Goal: Task Accomplishment & Management: Manage account settings

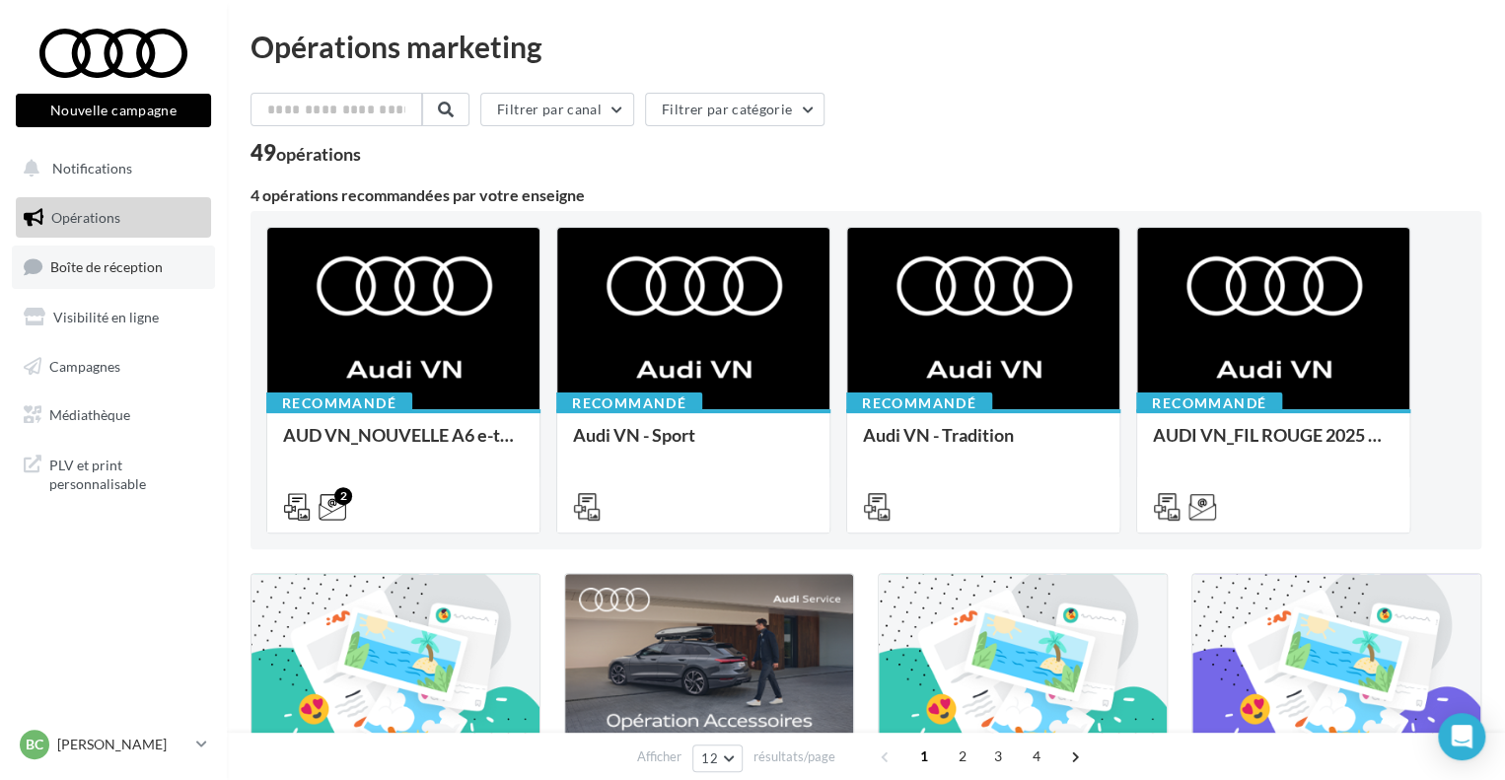
click at [128, 256] on link "Boîte de réception" at bounding box center [113, 267] width 203 height 42
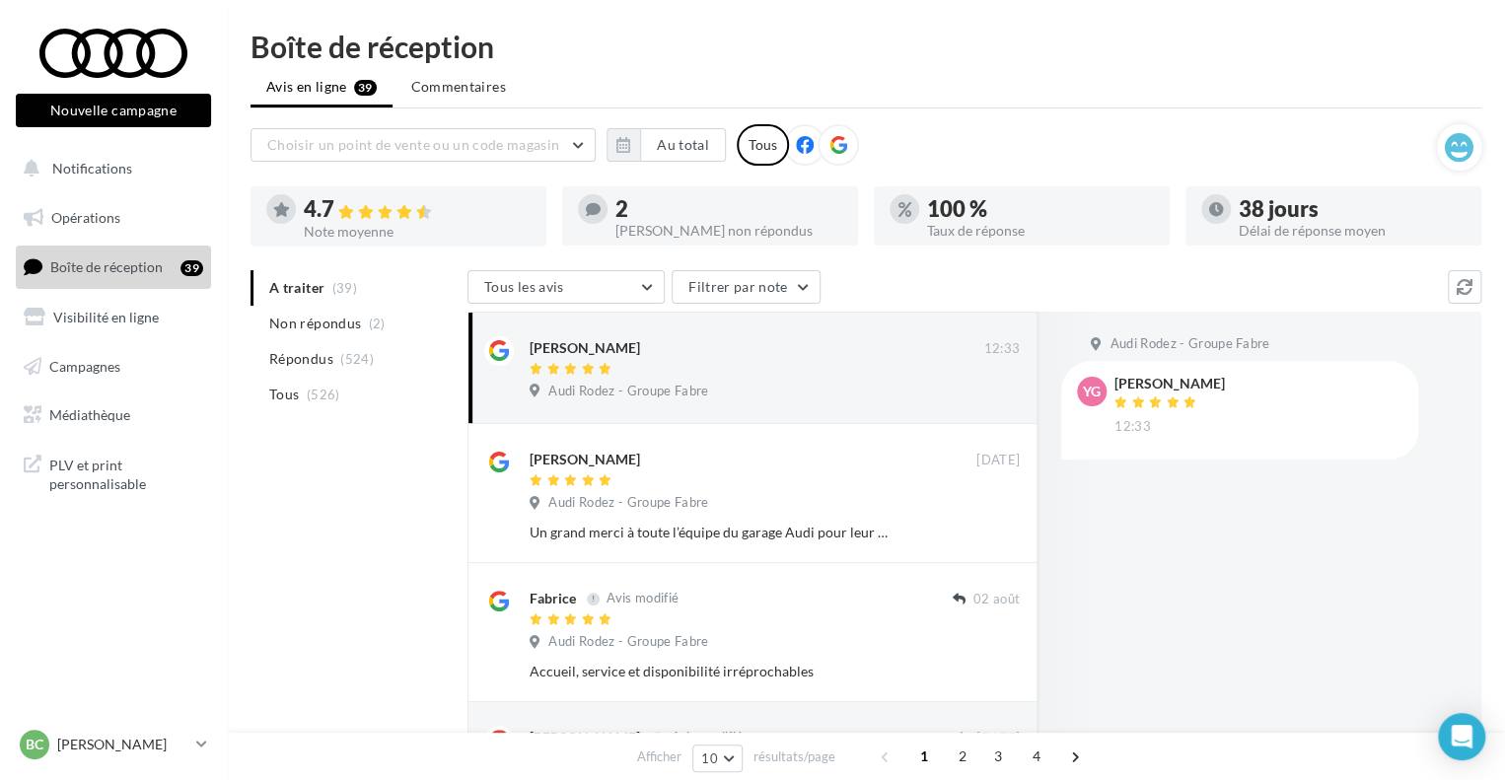
drag, startPoint x: 314, startPoint y: 391, endPoint x: 316, endPoint y: 378, distance: 13.0
click at [312, 391] on span "(526)" at bounding box center [324, 395] width 34 height 16
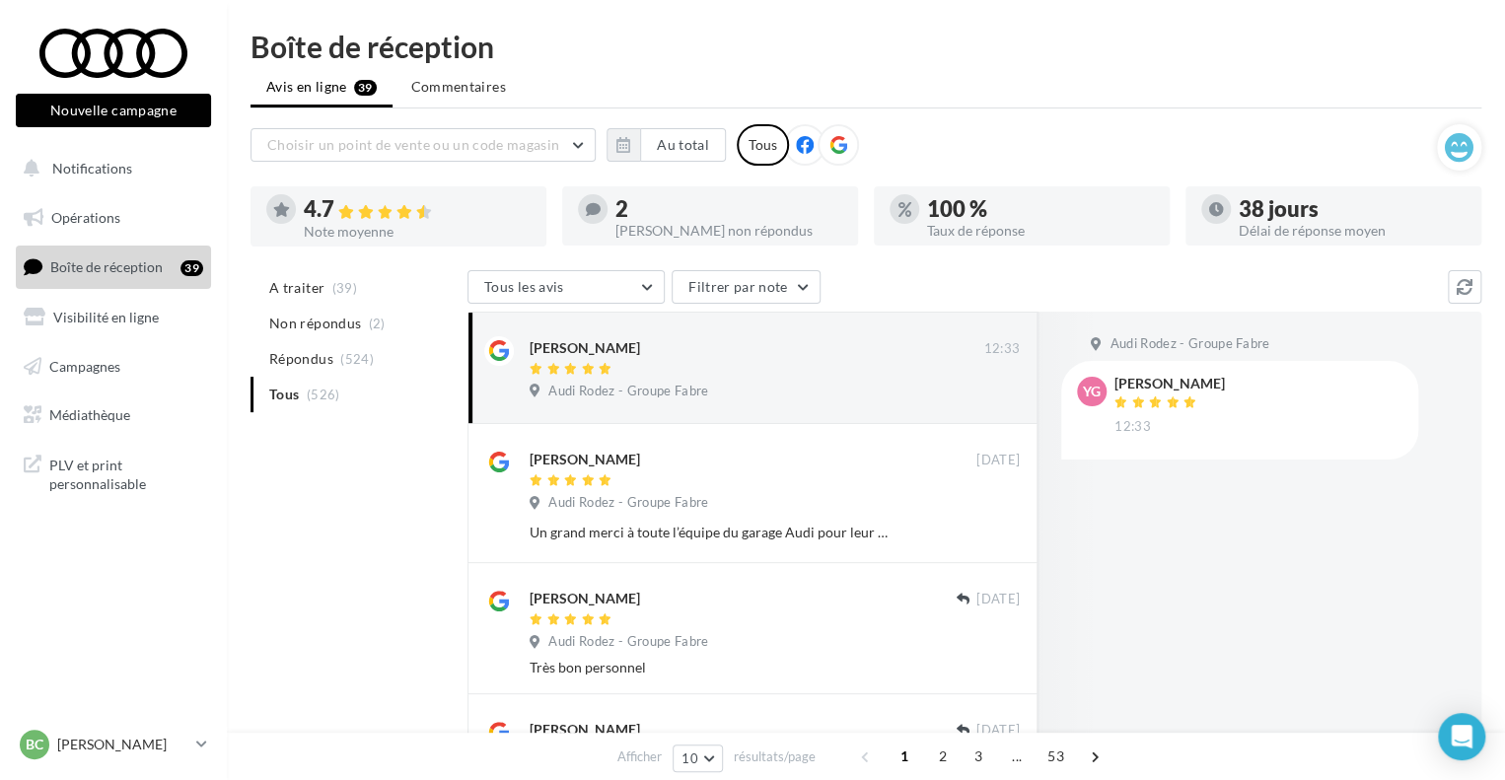
click at [343, 385] on ul "A traiter (39) Non répondus (2) Répondus (524) Tous (526)" at bounding box center [354, 341] width 209 height 142
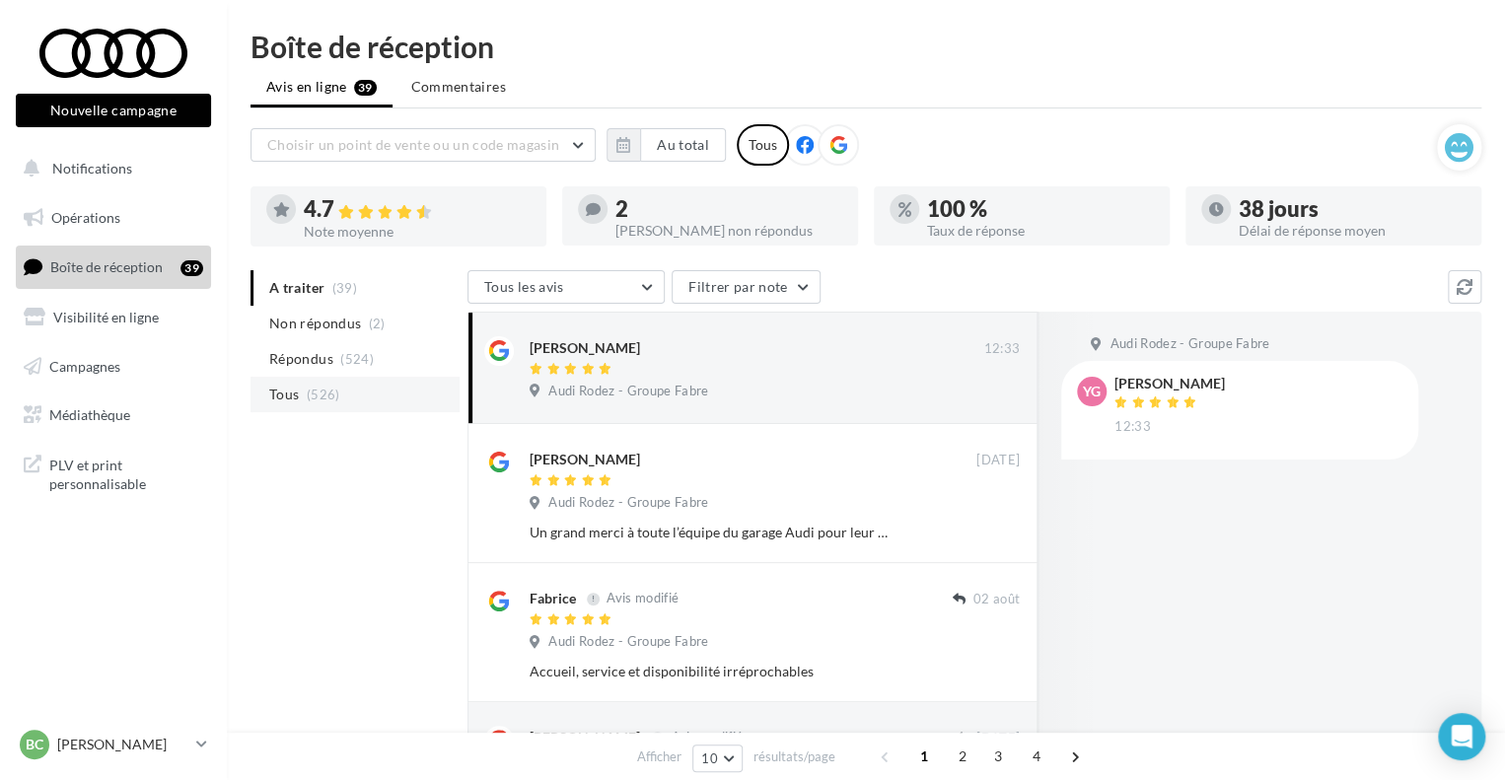
click at [300, 386] on li "Tous (526)" at bounding box center [354, 395] width 209 height 36
